Goal: Task Accomplishment & Management: Use online tool/utility

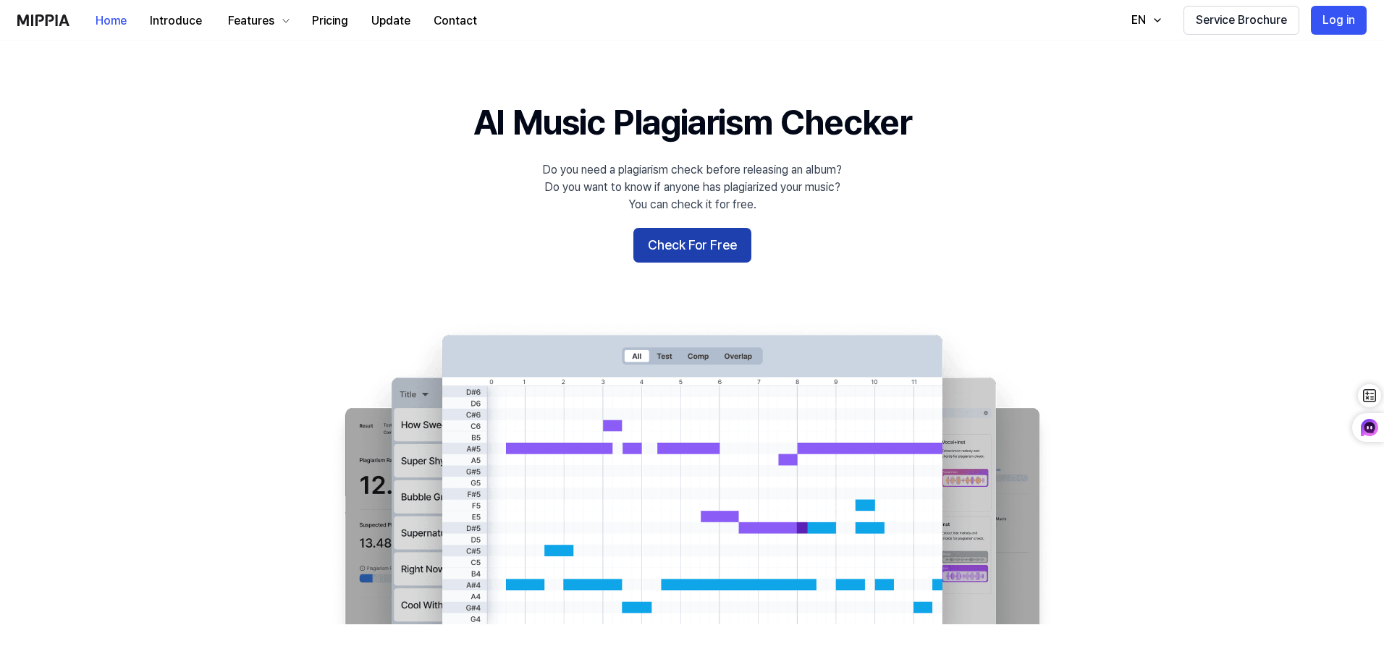
click at [692, 242] on button "Check For Free" at bounding box center [692, 245] width 118 height 35
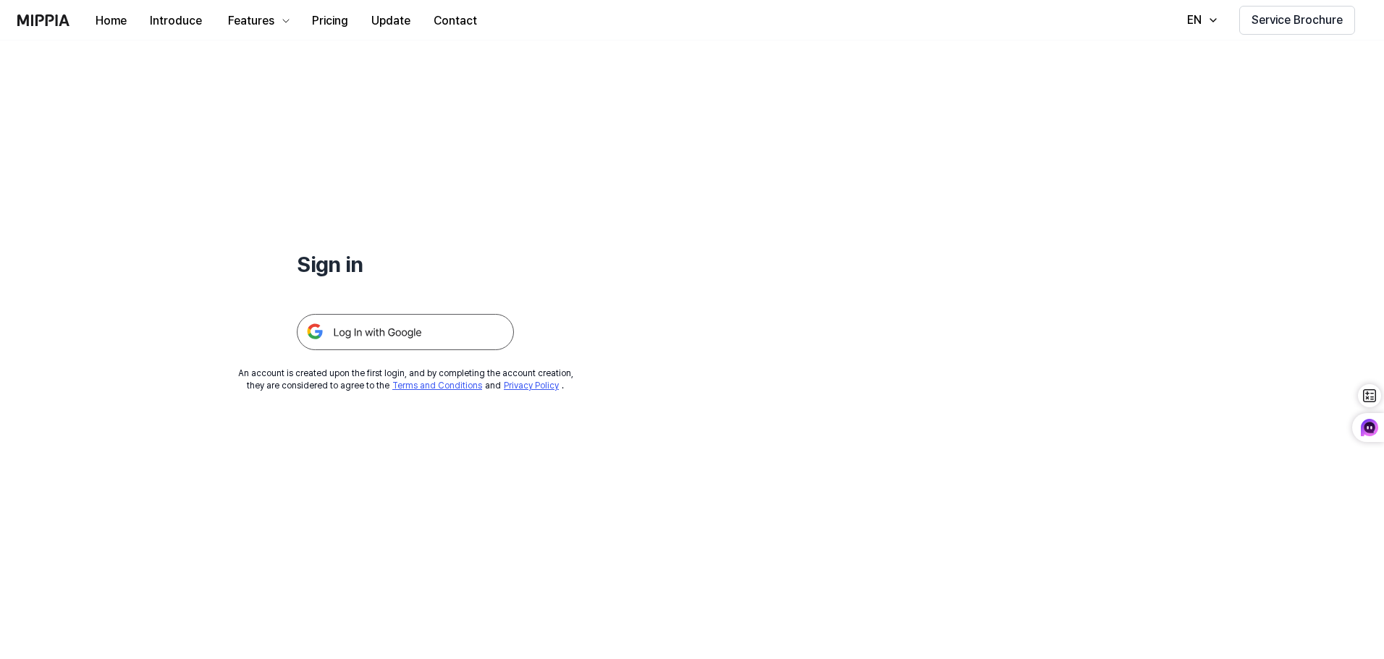
click at [402, 338] on img at bounding box center [405, 332] width 217 height 36
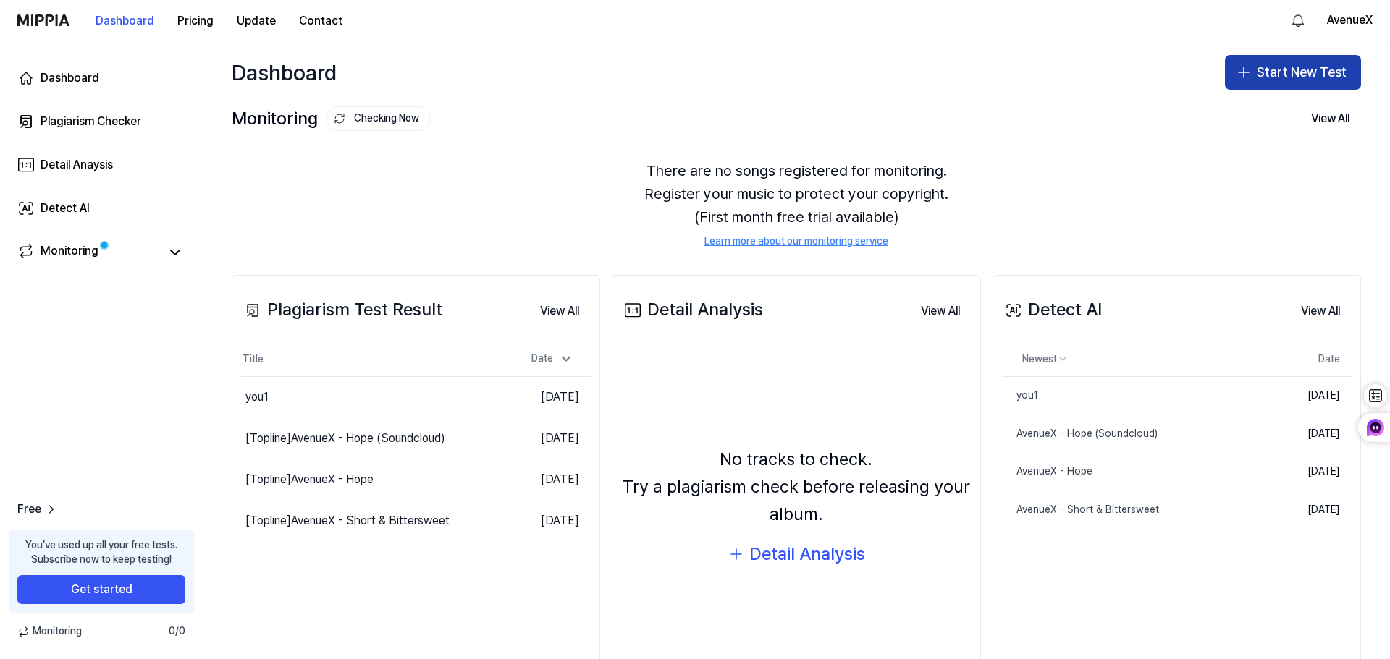
click at [1269, 69] on button "Start New Test" at bounding box center [1293, 72] width 136 height 35
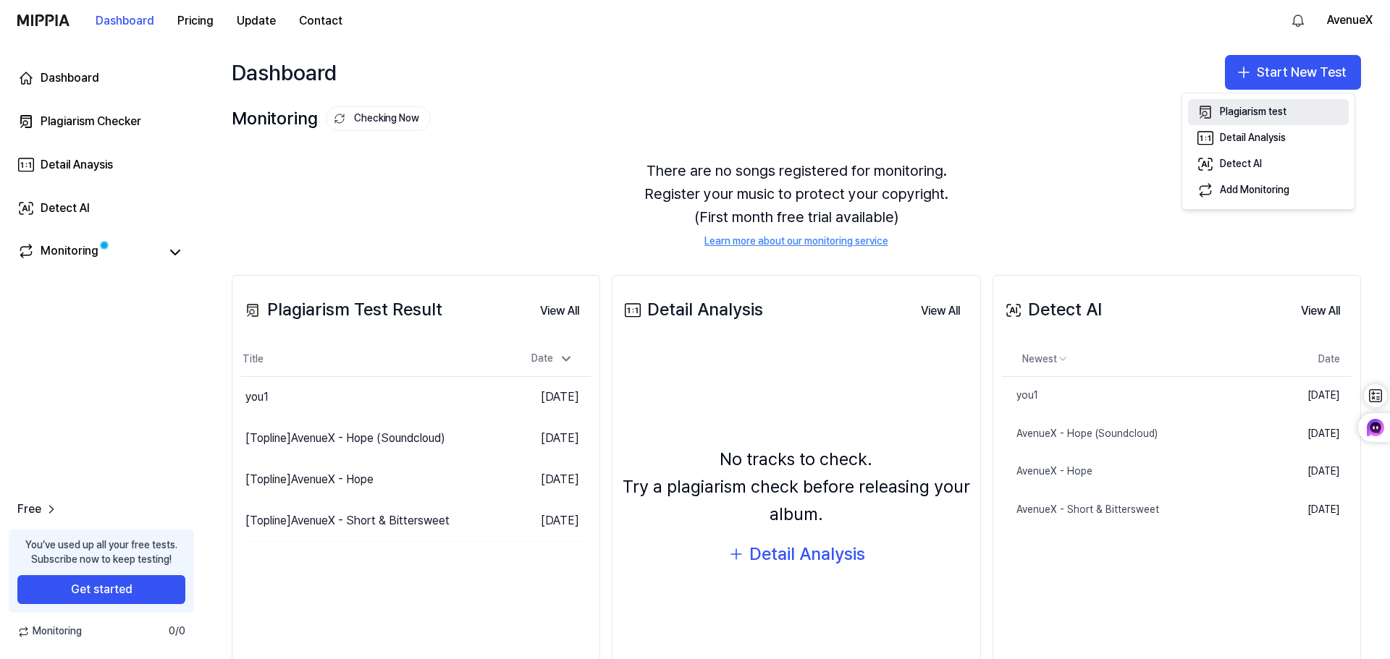
click at [1226, 109] on div "Plagiarism test" at bounding box center [1252, 112] width 67 height 14
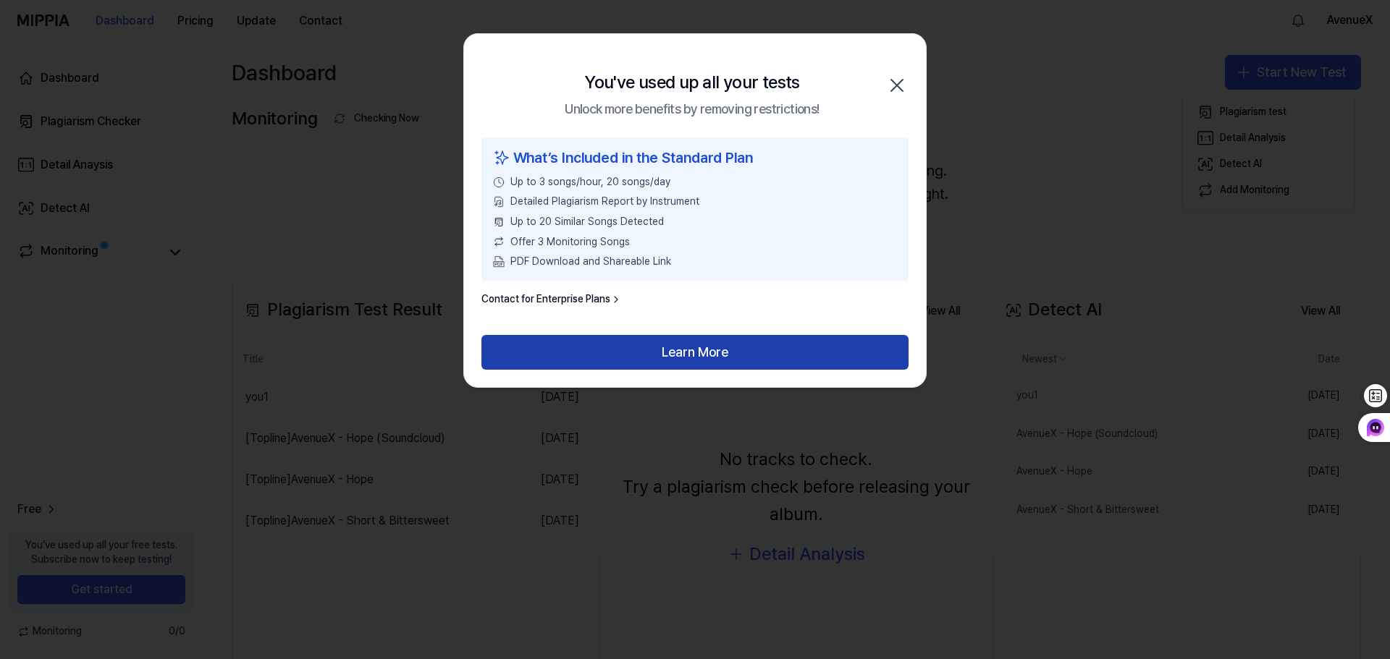
click at [701, 353] on button "Learn More" at bounding box center [694, 352] width 427 height 35
